Goal: Task Accomplishment & Management: Use online tool/utility

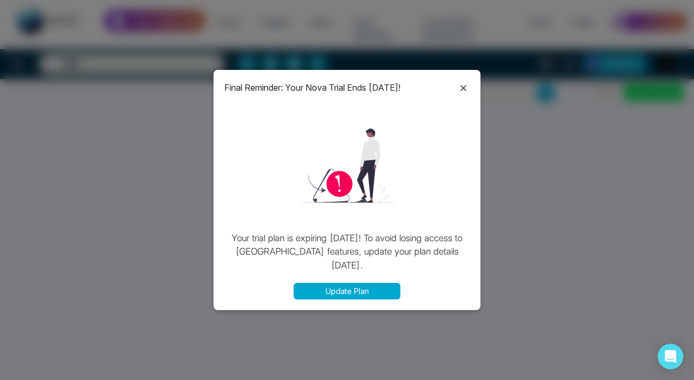
click at [462, 88] on icon at bounding box center [463, 88] width 13 height 13
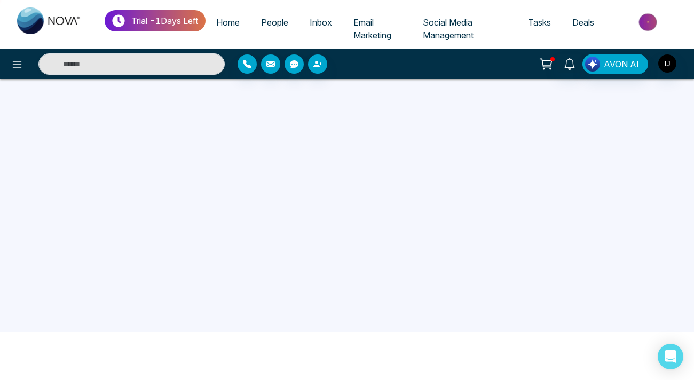
scroll to position [109, 0]
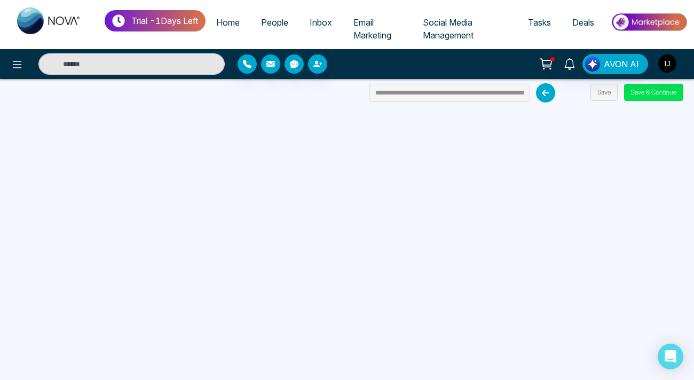
click at [550, 63] on icon at bounding box center [546, 64] width 15 height 15
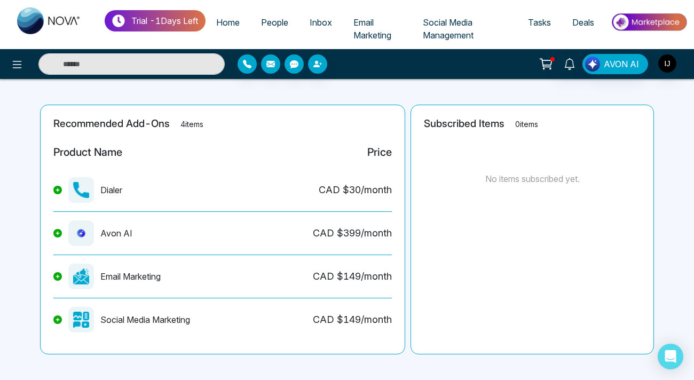
scroll to position [272, 0]
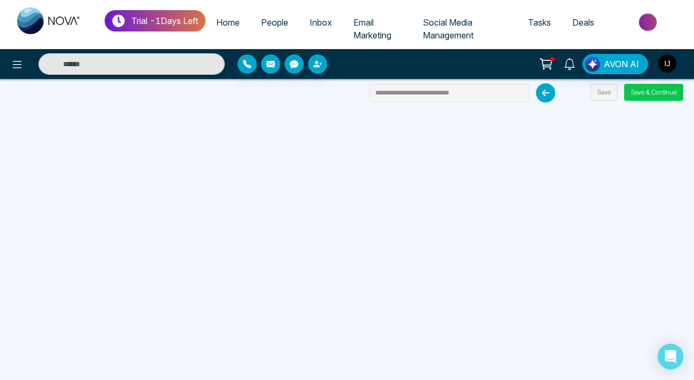
click at [654, 88] on button "Save & Continue" at bounding box center [653, 92] width 59 height 17
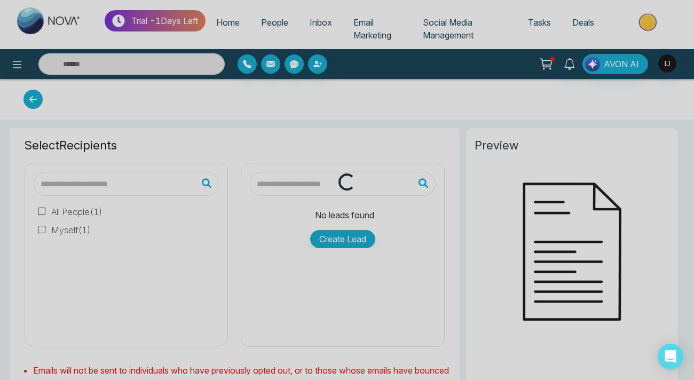
type input "**********"
